Goal: Information Seeking & Learning: Find specific fact

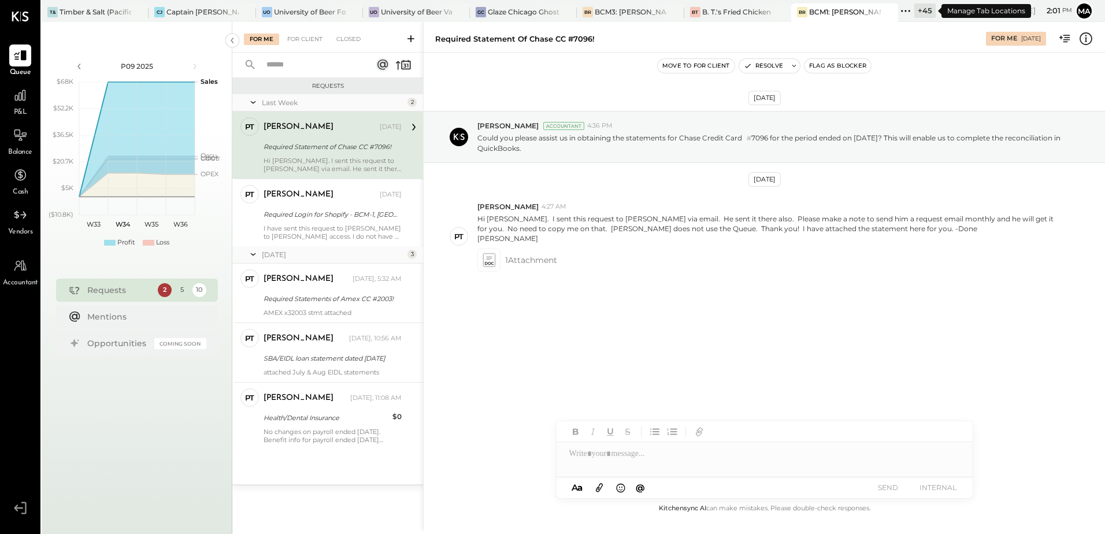
click at [924, 13] on div "+ 45" at bounding box center [924, 10] width 21 height 14
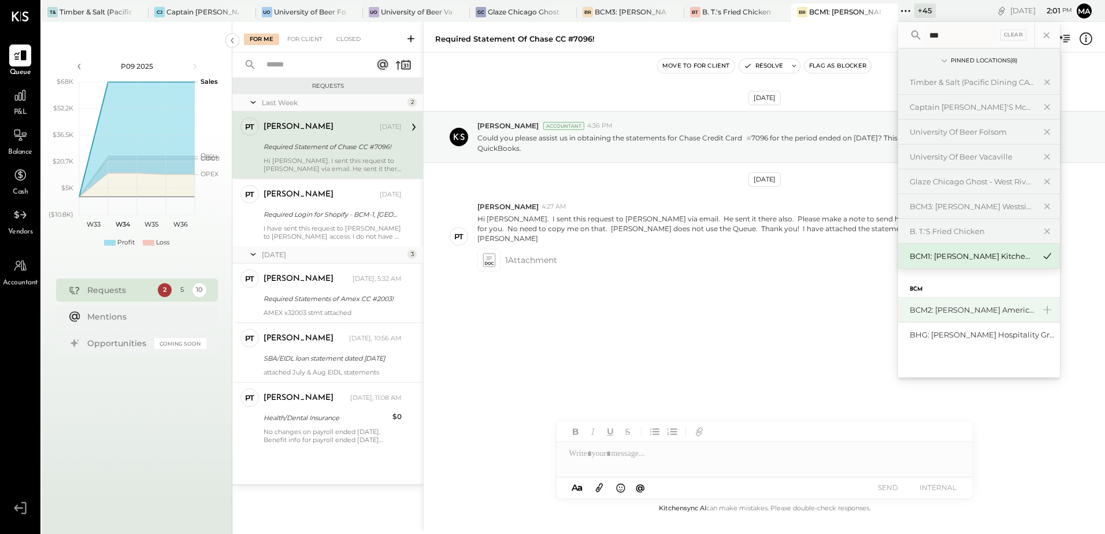
type input "***"
click at [957, 311] on div "BCM2: [PERSON_NAME] American Cooking" at bounding box center [971, 309] width 125 height 11
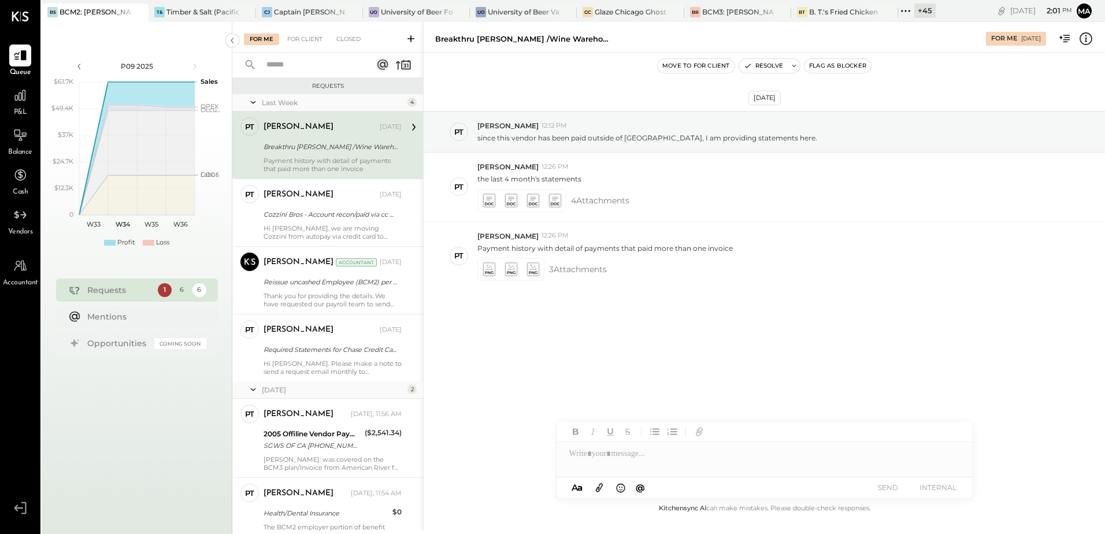
click at [114, 293] on div "Requests" at bounding box center [119, 290] width 65 height 12
click at [13, 103] on div at bounding box center [20, 95] width 22 height 22
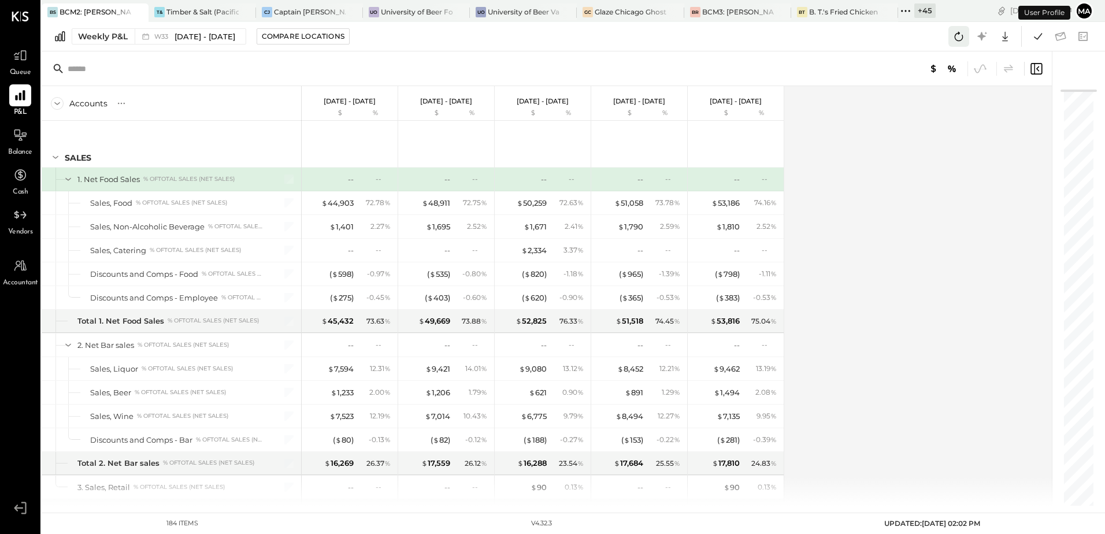
click at [956, 41] on icon at bounding box center [958, 36] width 15 height 15
click at [1037, 41] on icon at bounding box center [1037, 36] width 15 height 15
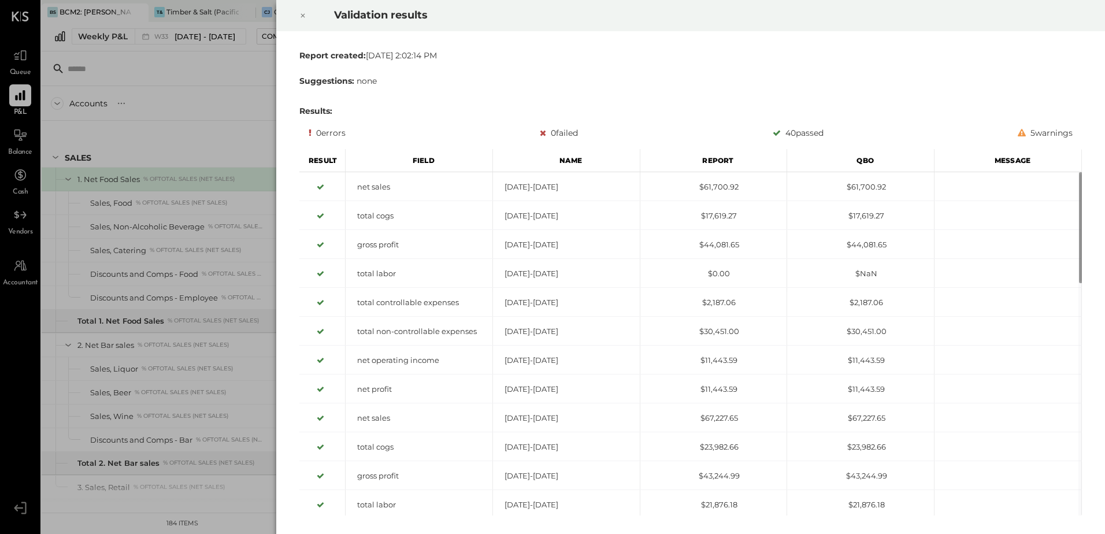
click at [303, 14] on icon at bounding box center [302, 16] width 7 height 14
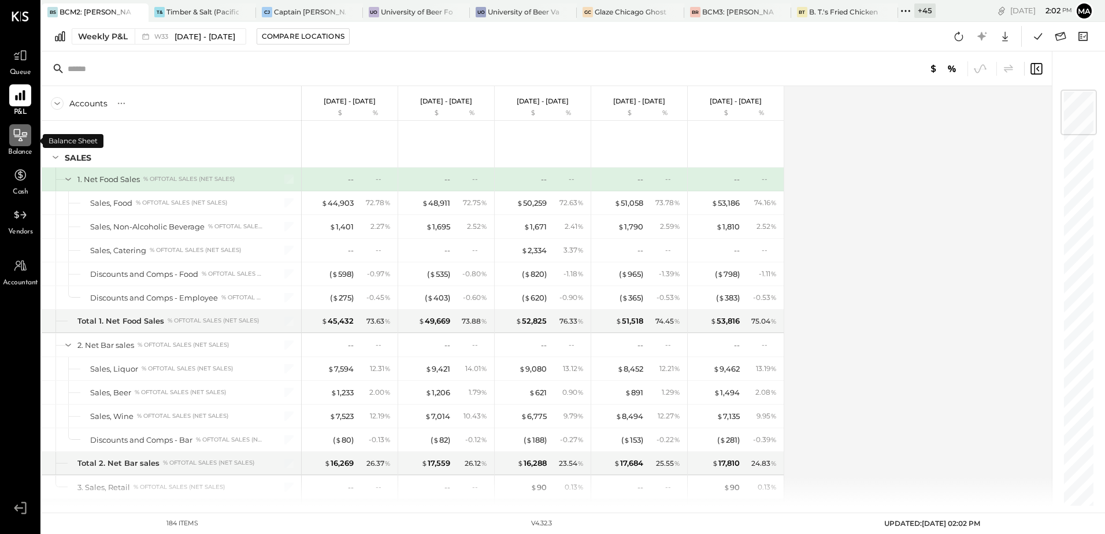
click at [21, 144] on div at bounding box center [20, 135] width 22 height 22
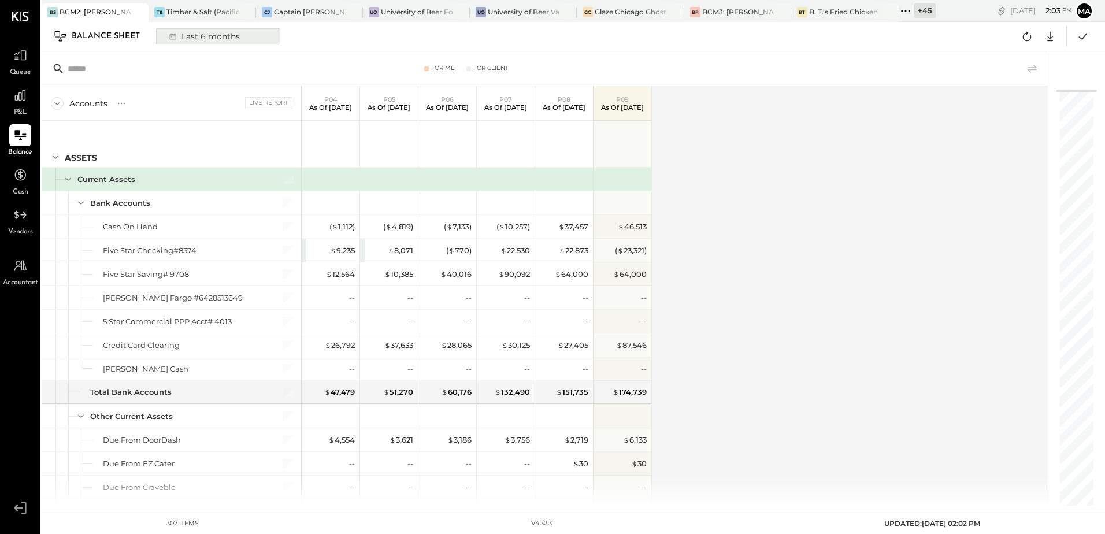
click at [221, 38] on div "Last 6 months" at bounding box center [203, 36] width 82 height 15
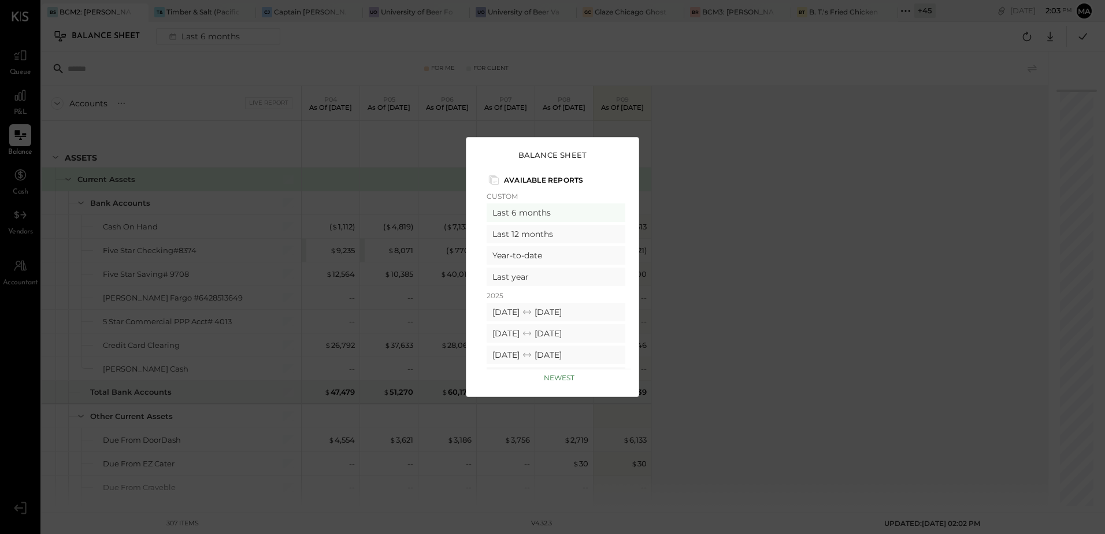
click at [711, 58] on div "Balance Sheet Available Reports Custom Last 6 months Last 12 months Year-to-dat…" at bounding box center [552, 267] width 1105 height 534
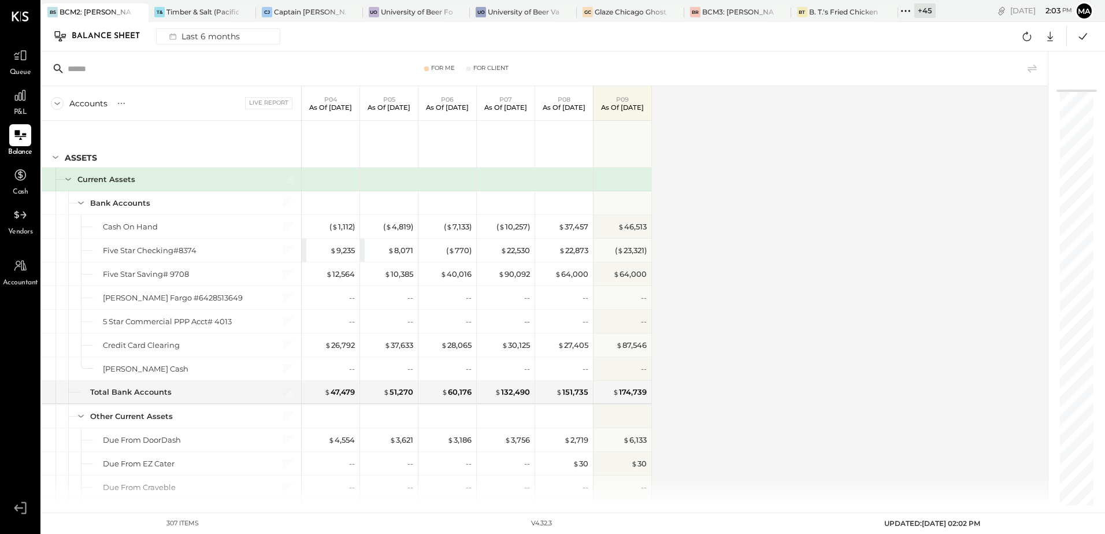
drag, startPoint x: 1051, startPoint y: 35, endPoint x: 978, endPoint y: 194, distance: 175.3
click at [1051, 35] on icon at bounding box center [1049, 36] width 15 height 15
click at [857, 166] on div "Accounts S GL Live Report P04 As of [DATE] P05 As of [DATE] P06 As of [DATE] P0…" at bounding box center [546, 295] width 1008 height 419
click at [222, 8] on div at bounding box center [236, 11] width 40 height 17
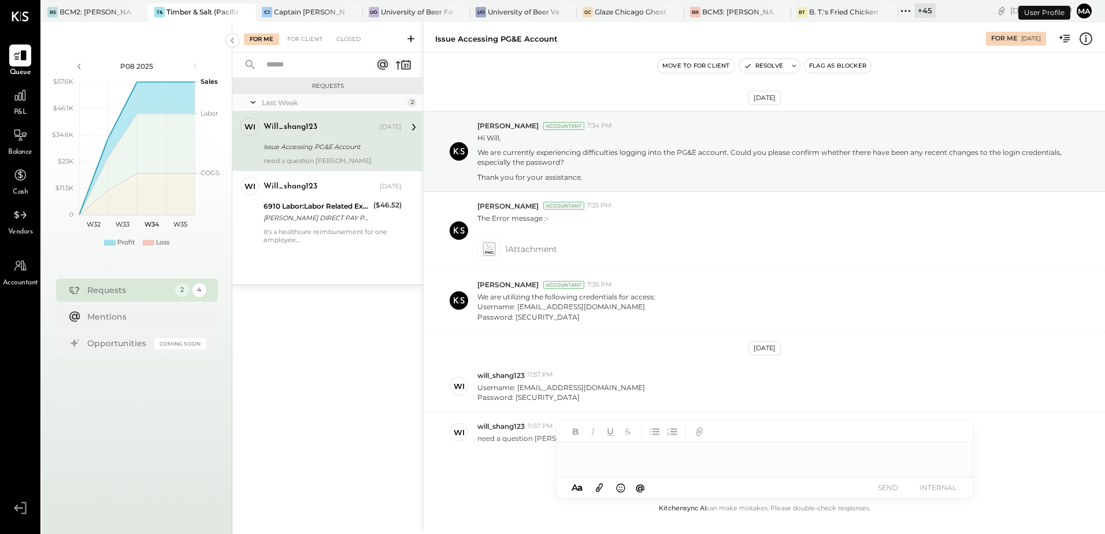
scroll to position [38, 0]
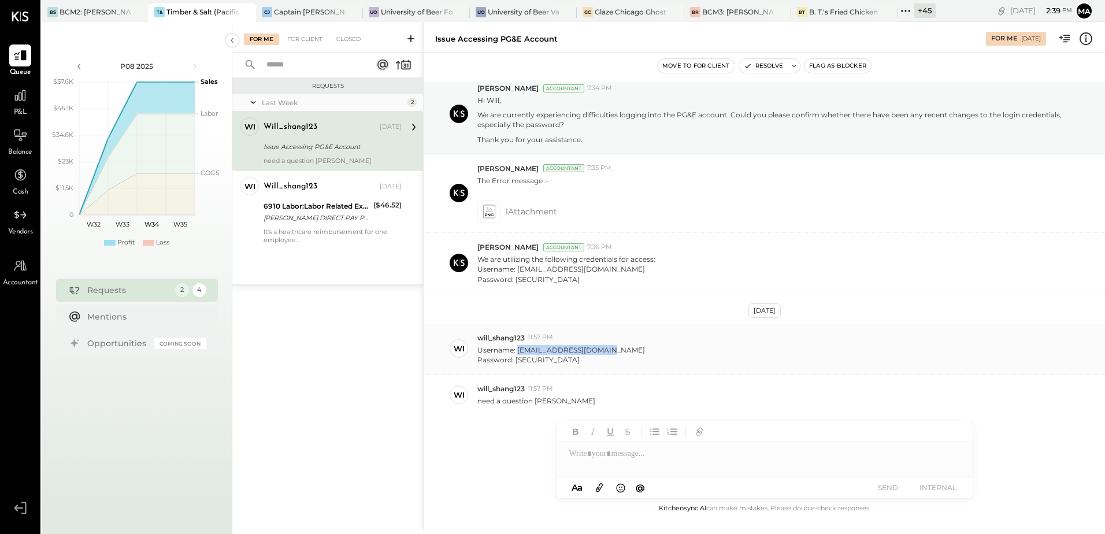
drag, startPoint x: 516, startPoint y: 350, endPoint x: 602, endPoint y: 351, distance: 86.1
click at [602, 351] on div "Username: [EMAIL_ADDRESS][DOMAIN_NAME] Password: [SECURITY_DATA]" at bounding box center [786, 354] width 618 height 22
copy p "[EMAIL_ADDRESS][DOMAIN_NAME]"
drag, startPoint x: 513, startPoint y: 358, endPoint x: 564, endPoint y: 358, distance: 50.8
click at [564, 358] on p "Username: [EMAIL_ADDRESS][DOMAIN_NAME] Password: [SECURITY_DATA]" at bounding box center [561, 355] width 168 height 20
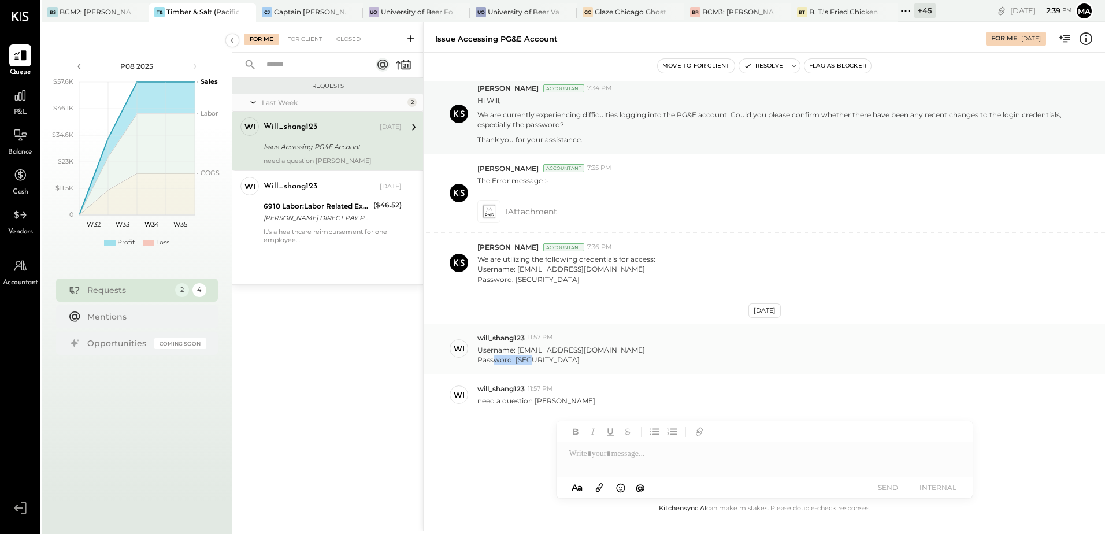
copy p "QWEasd123?"
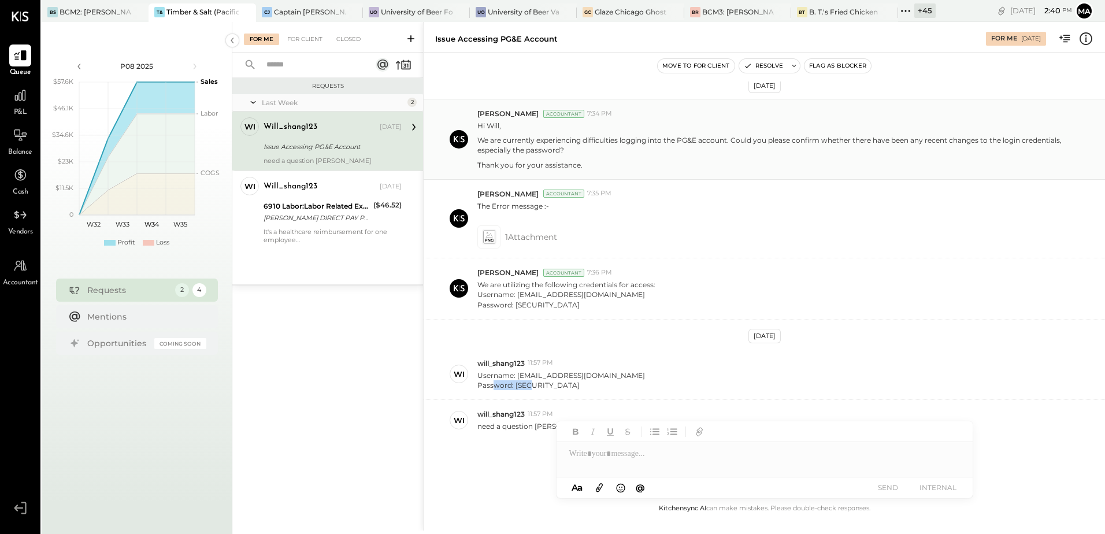
scroll to position [0, 0]
